Goal: Navigation & Orientation: Find specific page/section

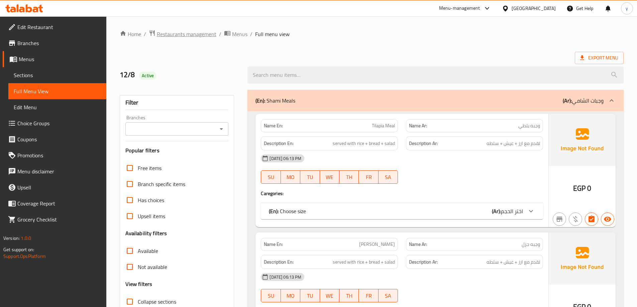
click at [192, 35] on span "Restaurants management" at bounding box center [187, 34] width 60 height 8
click at [197, 37] on span "Restaurants management" at bounding box center [187, 34] width 60 height 8
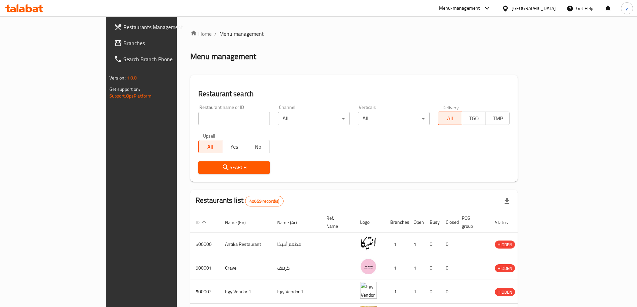
click at [123, 40] on span "Branches" at bounding box center [165, 43] width 84 height 8
